Goal: Find specific fact

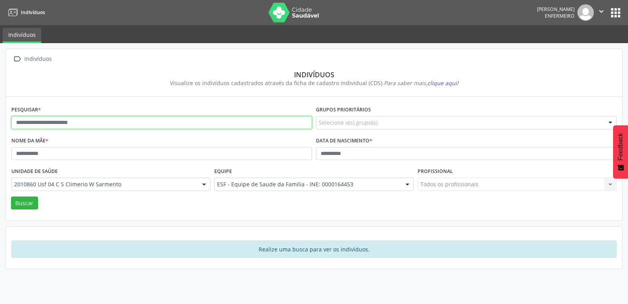
click at [42, 127] on input "text" at bounding box center [161, 122] width 301 height 13
paste input "**********"
type input "**********"
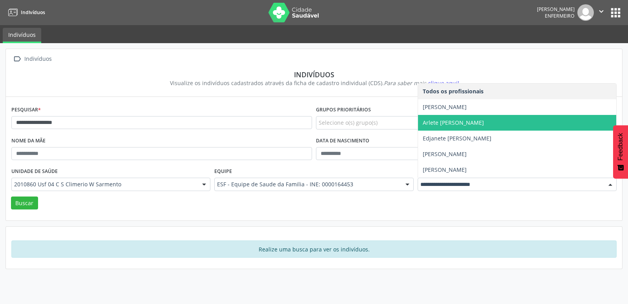
click at [445, 119] on span "Arlete [PERSON_NAME]" at bounding box center [517, 123] width 198 height 16
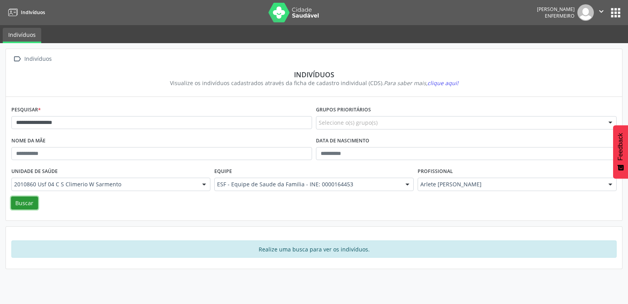
click at [27, 204] on button "Buscar" at bounding box center [24, 203] width 27 height 13
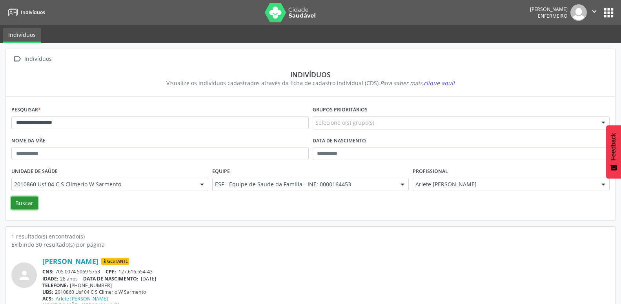
scroll to position [16, 0]
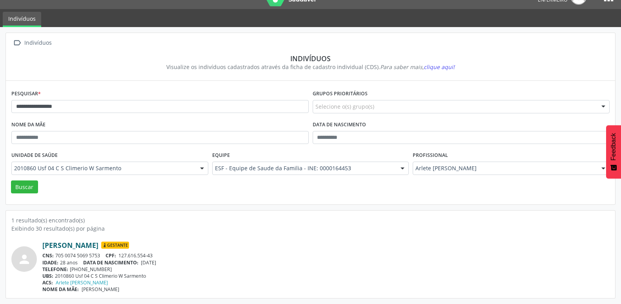
click at [98, 244] on link "[PERSON_NAME]" at bounding box center [70, 245] width 56 height 9
drag, startPoint x: 58, startPoint y: 256, endPoint x: 103, endPoint y: 256, distance: 45.1
click at [103, 256] on div "CNS: 705 0074 5069 5753 CPF: 127.616.554-43" at bounding box center [325, 255] width 567 height 7
click at [51, 257] on span "CNS:" at bounding box center [47, 255] width 11 height 7
drag, startPoint x: 55, startPoint y: 257, endPoint x: 101, endPoint y: 255, distance: 46.0
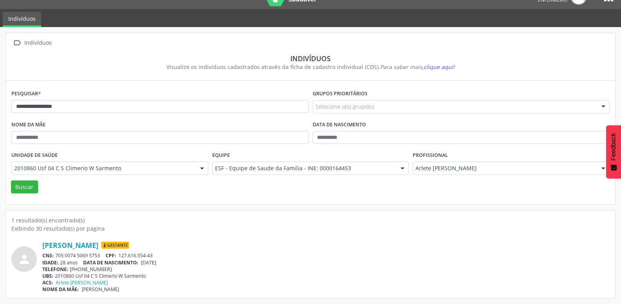
click at [101, 255] on div "CNS: 705 0074 5069 5753 CPF: 127.616.554-43" at bounding box center [325, 255] width 567 height 7
copy div "705 0074 5069 5753"
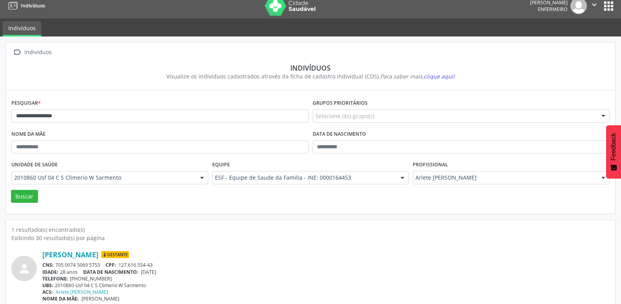
scroll to position [0, 0]
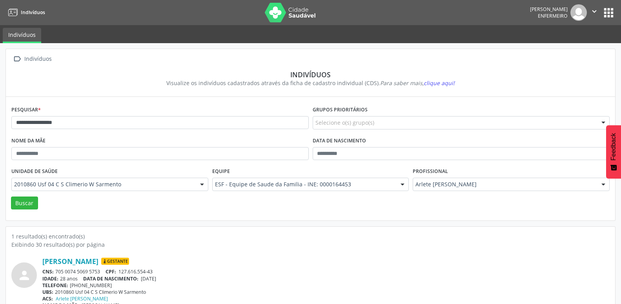
click at [287, 21] on img at bounding box center [290, 13] width 51 height 20
